Goal: Task Accomplishment & Management: Manage account settings

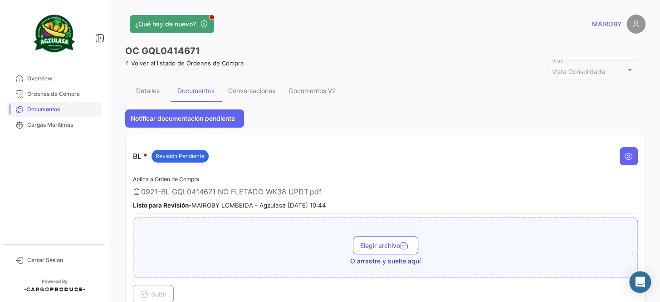
scroll to position [371, 0]
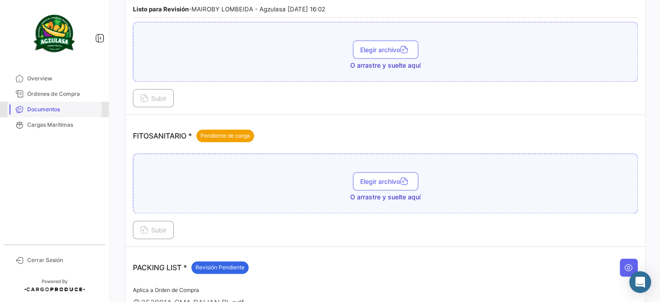
click at [62, 103] on link "Documentos" at bounding box center [54, 109] width 94 height 15
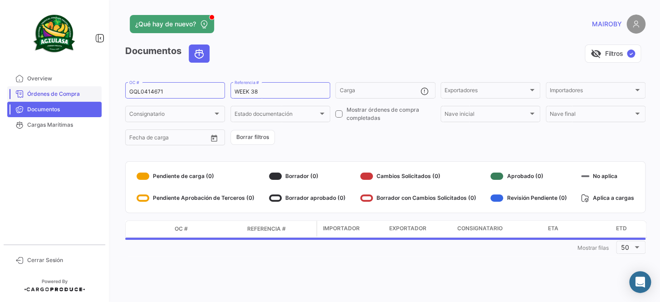
drag, startPoint x: 181, startPoint y: 86, endPoint x: 83, endPoint y: 86, distance: 98.5
click at [83, 86] on mat-sidenav-container "Overview Órdenes de Compra Documentos Cargas Marítimas Cerrar Sesión ¿Qué hay d…" at bounding box center [330, 151] width 660 height 302
drag, startPoint x: 165, startPoint y: 91, endPoint x: 98, endPoint y: 92, distance: 66.7
click at [98, 92] on mat-sidenav-container "Overview Órdenes de Compra Documentos Cargas Marítimas Cerrar Sesión ¿Qué hay d…" at bounding box center [330, 151] width 660 height 302
paste input "525"
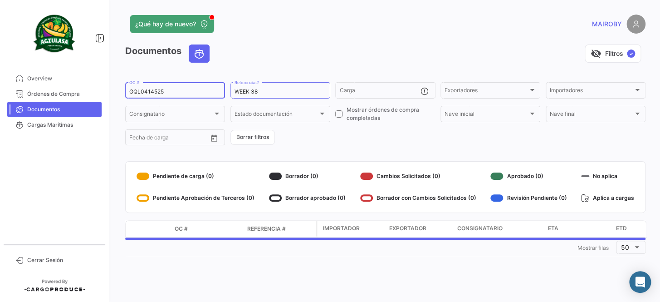
type input "GQL0414525"
click at [349, 133] on form "GQL0414525 OC # WEEK 38 Referencia # Carga Exportadores Exportadores Importador…" at bounding box center [385, 114] width 520 height 66
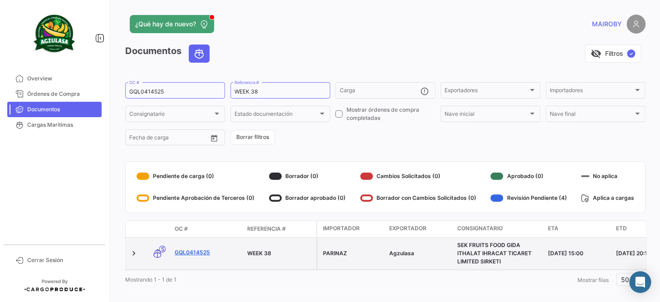
click at [196, 250] on link "GQL0414525" at bounding box center [207, 252] width 65 height 8
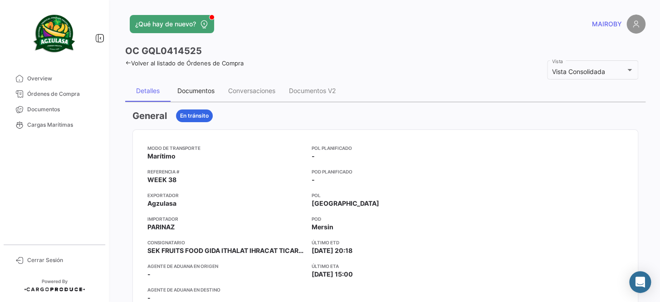
click at [208, 87] on div "Documentos" at bounding box center [195, 91] width 37 height 8
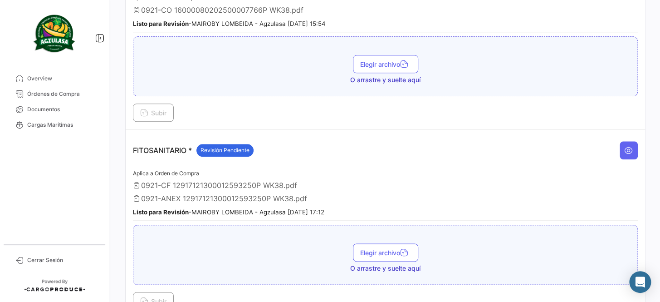
scroll to position [371, 0]
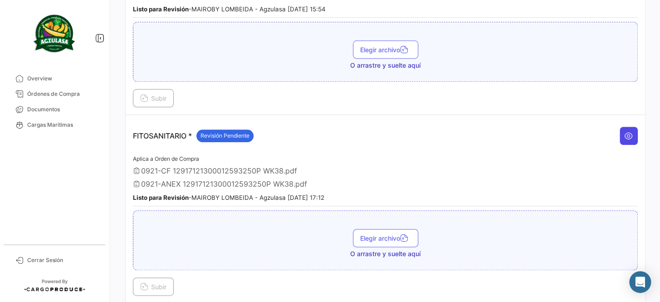
click at [625, 131] on icon at bounding box center [628, 135] width 9 height 9
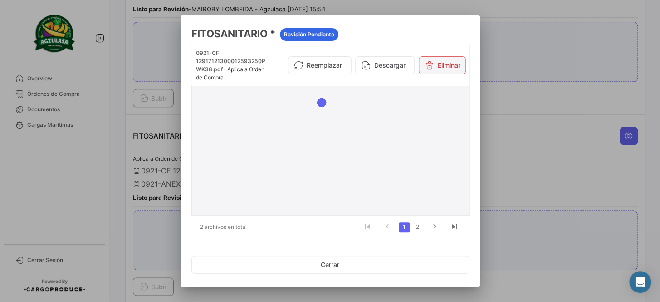
click at [429, 69] on icon at bounding box center [429, 65] width 9 height 9
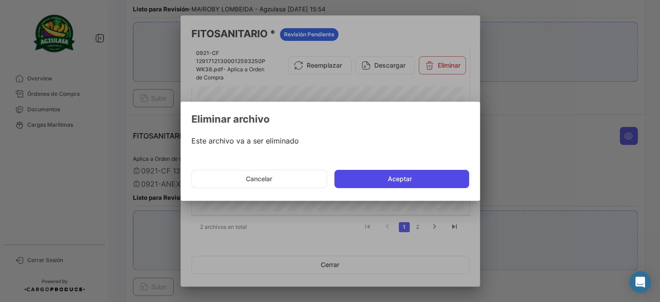
click at [377, 177] on button "Aceptar" at bounding box center [401, 179] width 135 height 18
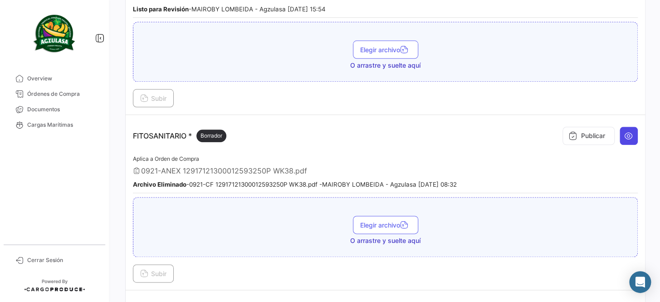
click at [624, 131] on icon at bounding box center [628, 135] width 9 height 9
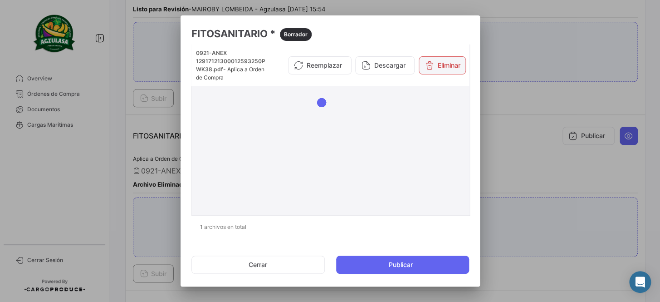
click at [437, 69] on button "Eliminar" at bounding box center [442, 65] width 47 height 18
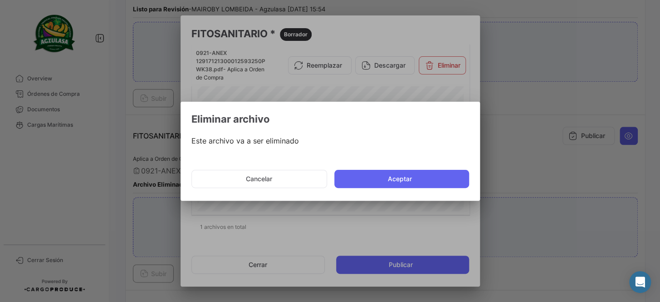
click at [409, 166] on mat-dialog-actions "Cancelar Aceptar" at bounding box center [330, 178] width 278 height 31
click at [409, 176] on button "Aceptar" at bounding box center [401, 179] width 135 height 18
